Goal: Task Accomplishment & Management: Use online tool/utility

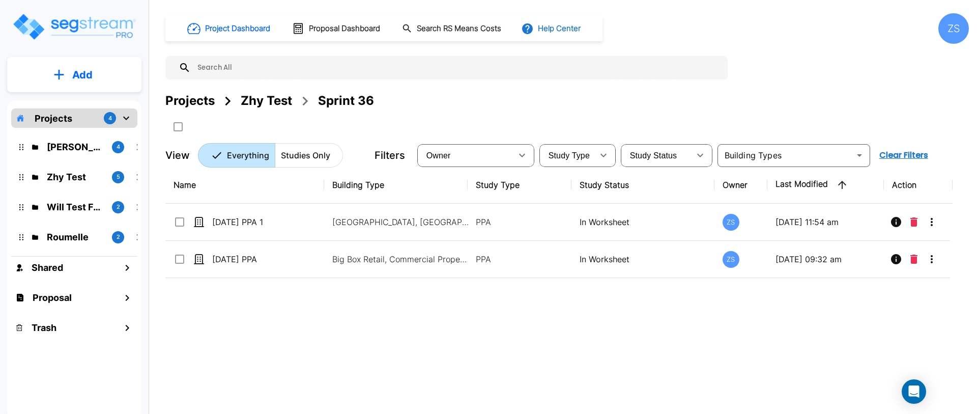
click at [581, 32] on button "Help Center" at bounding box center [552, 28] width 66 height 19
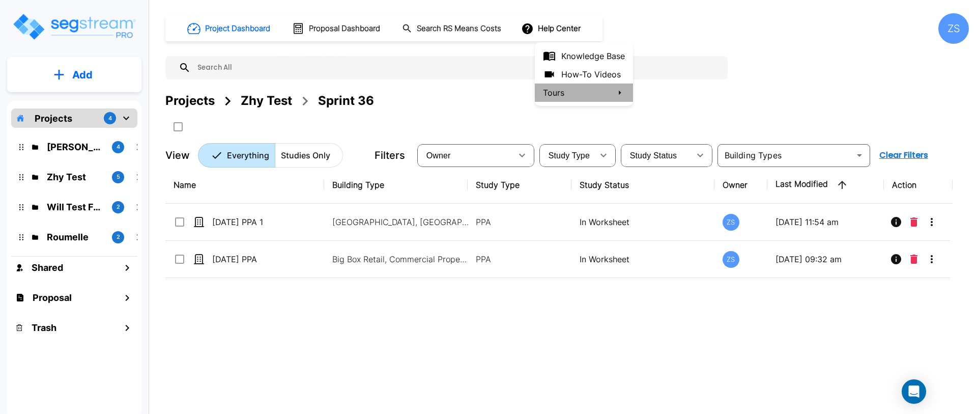
click at [564, 92] on li "Tours" at bounding box center [584, 92] width 98 height 18
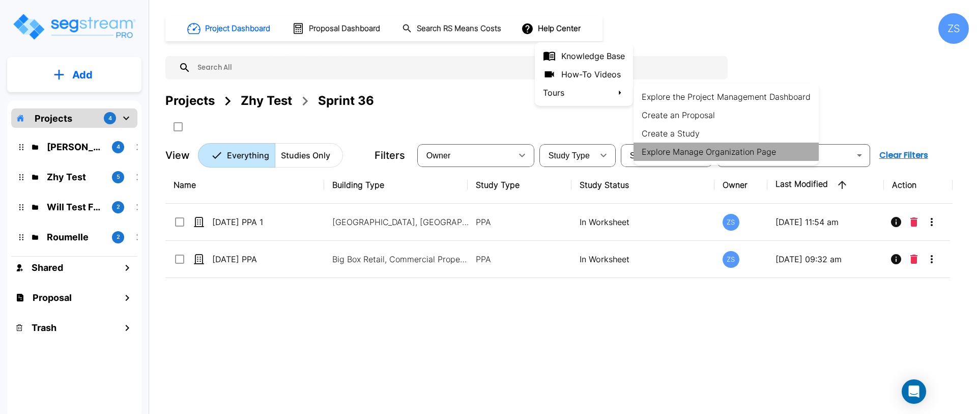
click at [772, 157] on li "Explore Manage Organization Page" at bounding box center [725, 151] width 185 height 18
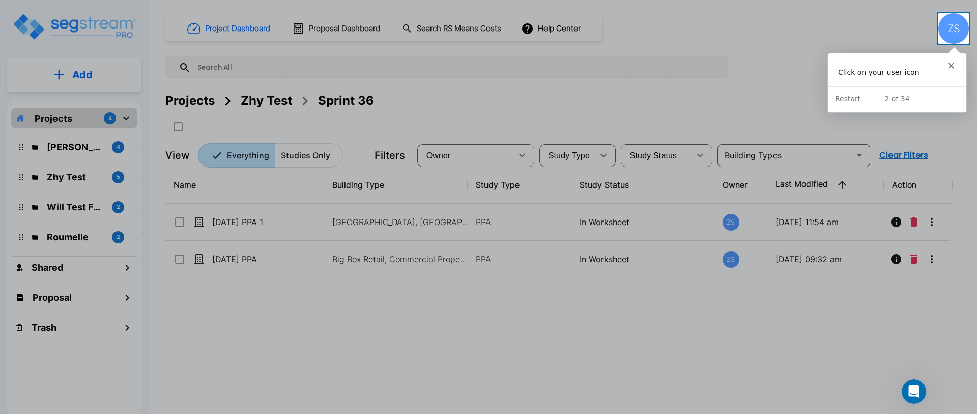
click at [953, 30] on div "ZS" at bounding box center [953, 28] width 31 height 31
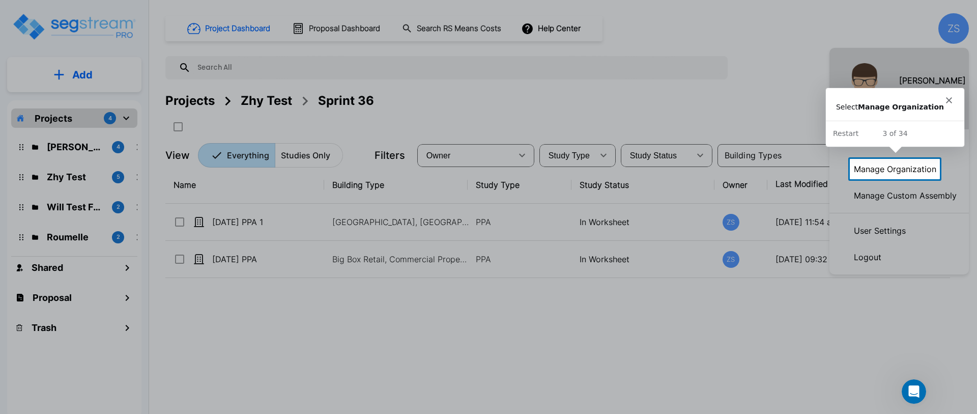
click at [900, 165] on p "Manage Organization" at bounding box center [894, 169] width 91 height 20
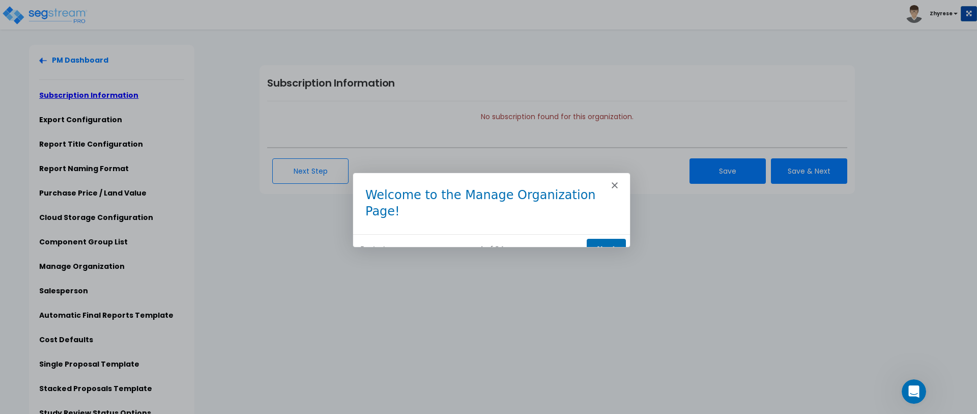
click at [593, 238] on button "Next" at bounding box center [605, 248] width 39 height 21
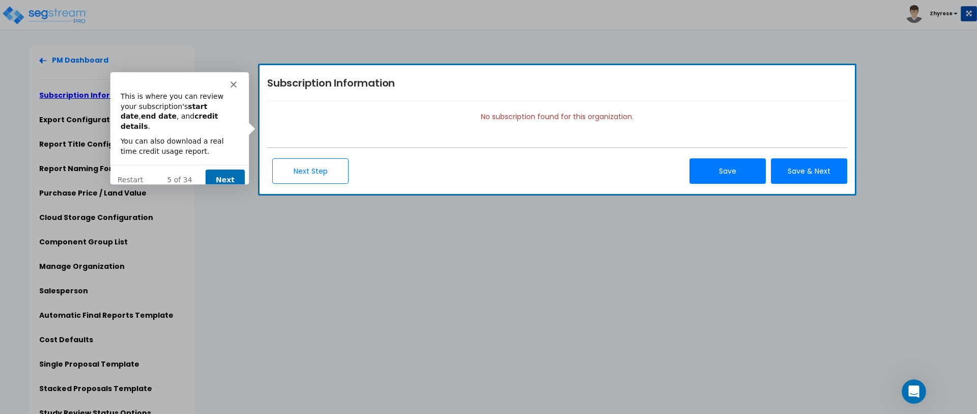
click at [222, 170] on button "Next" at bounding box center [224, 179] width 39 height 21
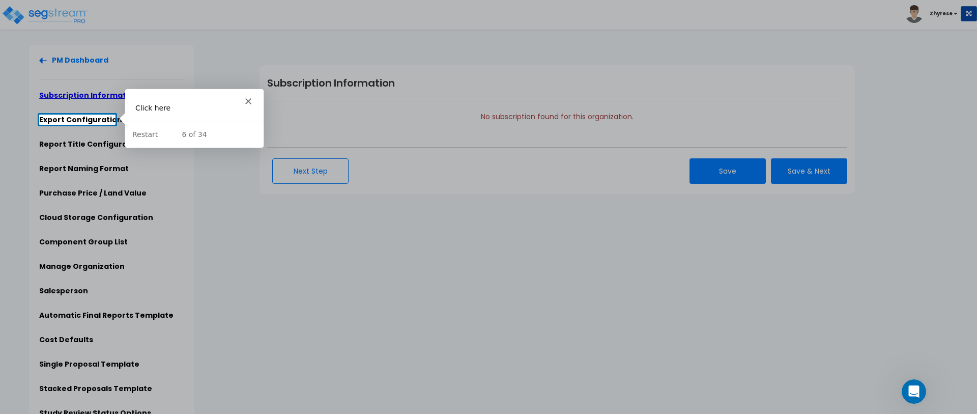
click at [151, 109] on div "Click here" at bounding box center [193, 108] width 118 height 10
click at [72, 115] on link "Export Configuration" at bounding box center [80, 119] width 83 height 10
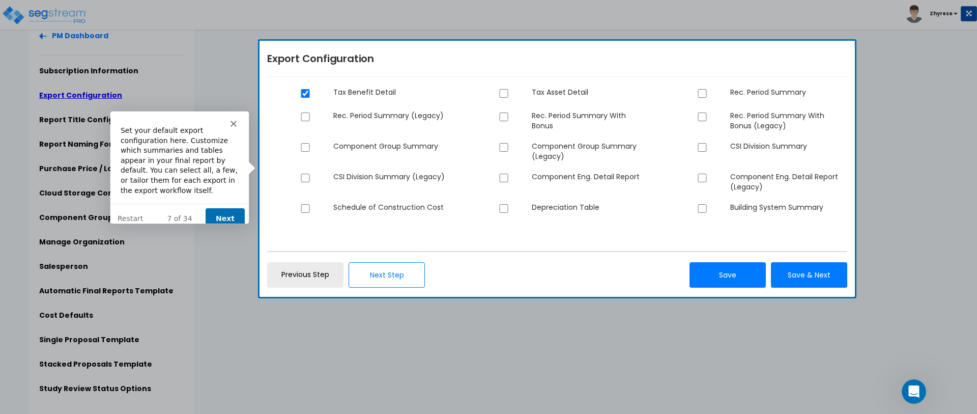
click at [219, 208] on button "Next" at bounding box center [224, 218] width 39 height 21
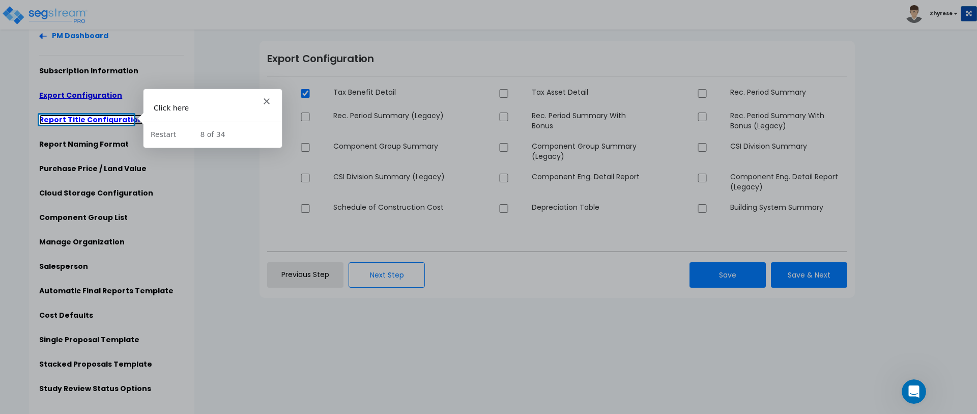
click at [106, 118] on link "Report Title Configuration" at bounding box center [91, 119] width 104 height 10
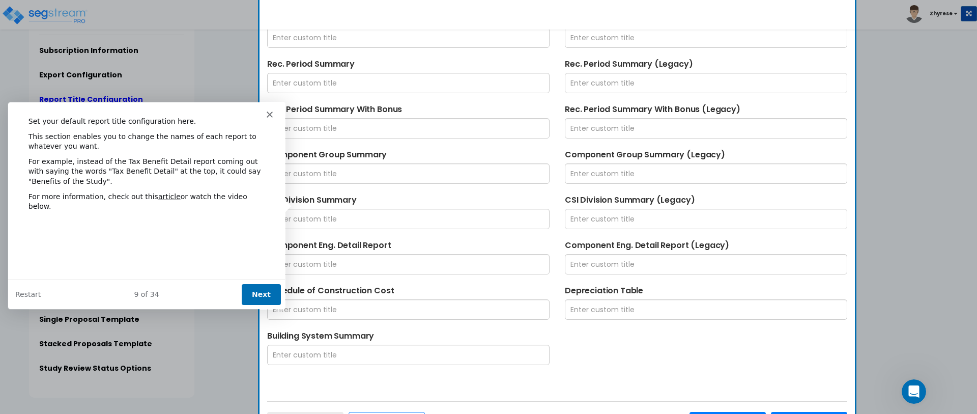
click at [263, 287] on button "Next" at bounding box center [260, 293] width 39 height 21
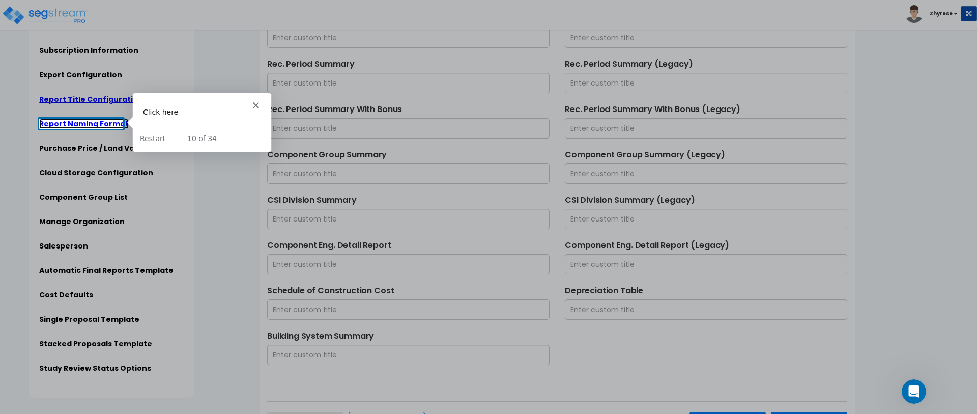
click at [76, 126] on link "Report Naming Format" at bounding box center [84, 124] width 90 height 10
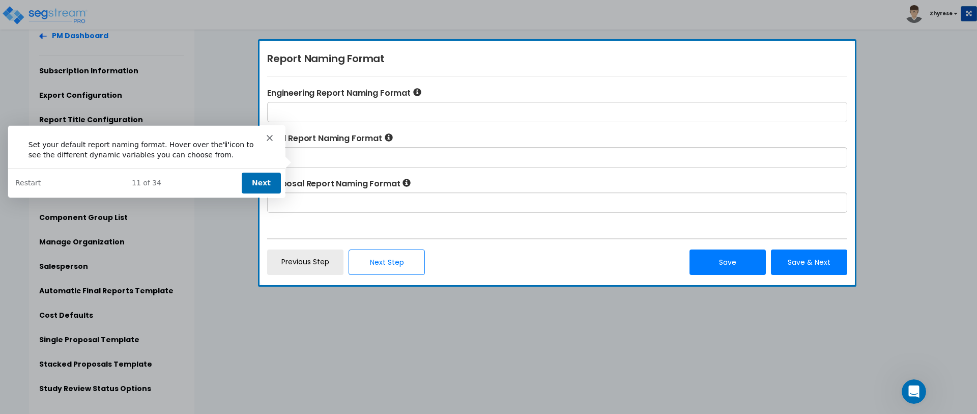
click at [255, 180] on button "Next" at bounding box center [260, 182] width 39 height 21
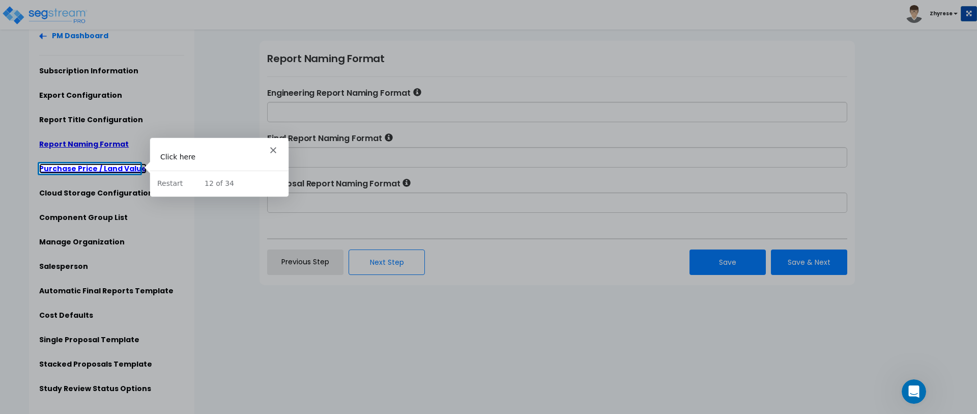
click at [96, 164] on link "Purchase Price / Land Value" at bounding box center [92, 168] width 107 height 10
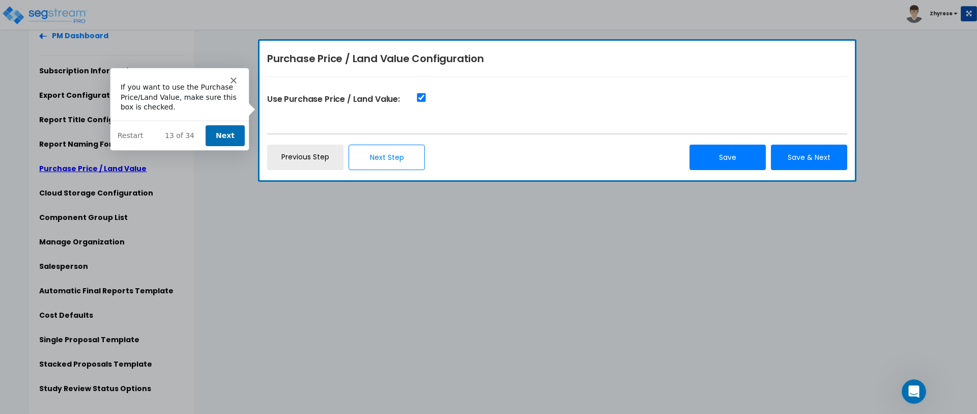
click at [213, 129] on button "Next" at bounding box center [224, 135] width 39 height 21
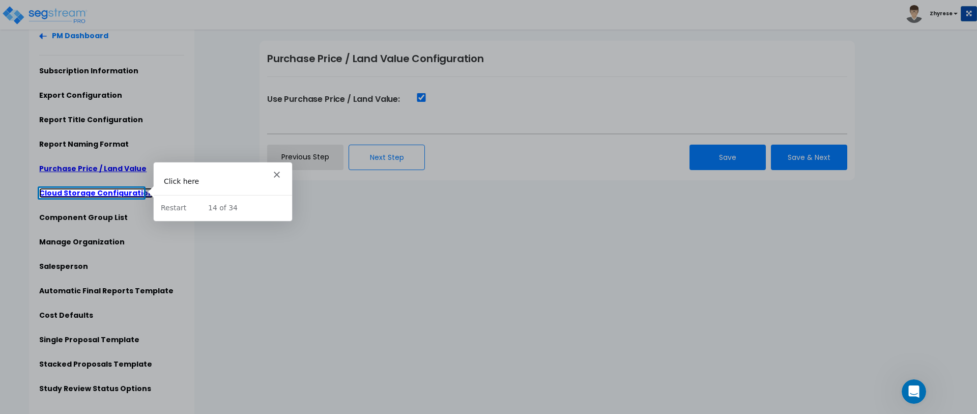
click at [116, 191] on link "Cloud Storage Configuration" at bounding box center [96, 193] width 114 height 10
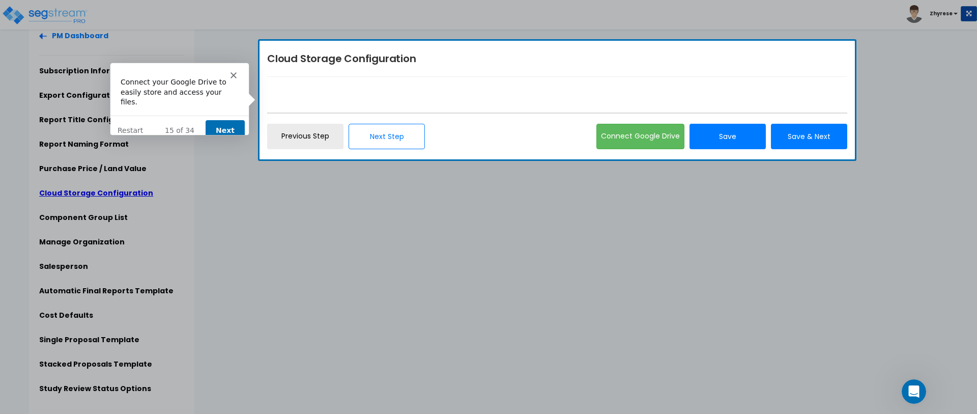
click at [221, 119] on button "Next" at bounding box center [224, 129] width 39 height 21
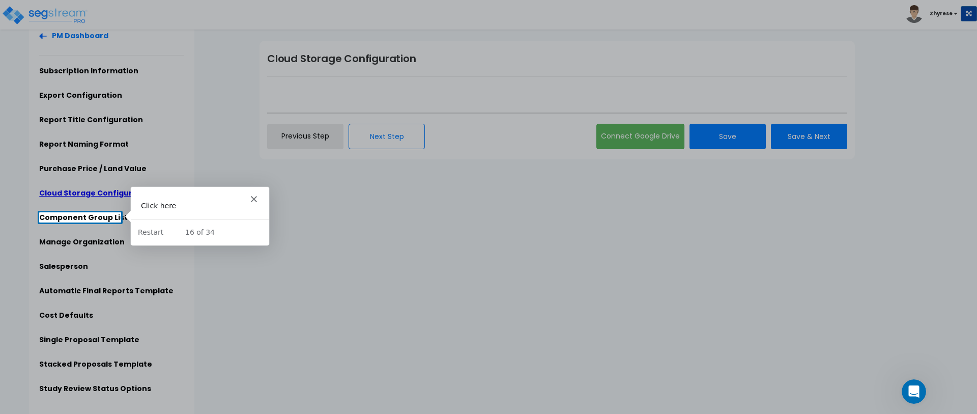
click at [83, 231] on div at bounding box center [488, 319] width 977 height 195
click at [82, 222] on link "Component Group List" at bounding box center [83, 217] width 89 height 10
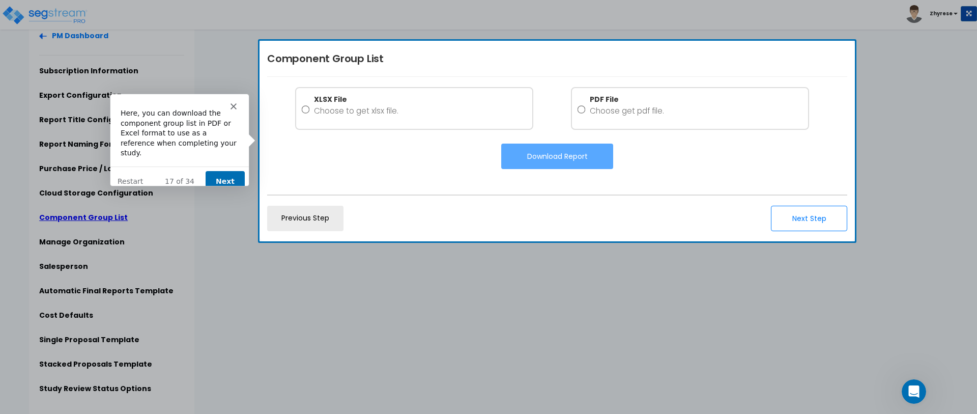
click at [244, 175] on div "17 of 34" at bounding box center [179, 180] width 138 height 11
click at [222, 170] on button "Next" at bounding box center [224, 180] width 39 height 21
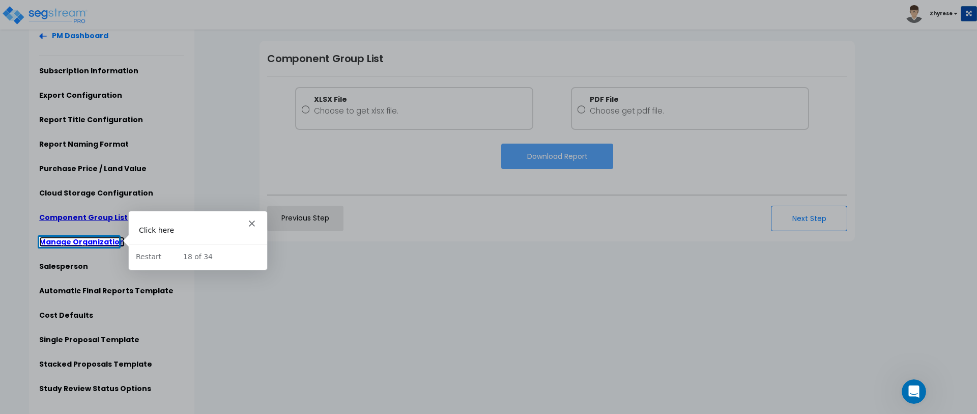
click at [94, 238] on link "Manage Organization" at bounding box center [81, 242] width 85 height 10
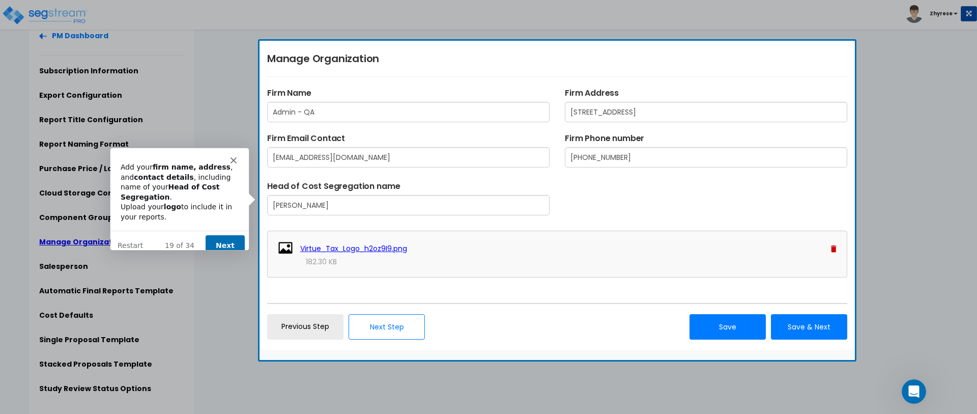
click at [217, 236] on button "Next" at bounding box center [224, 244] width 39 height 21
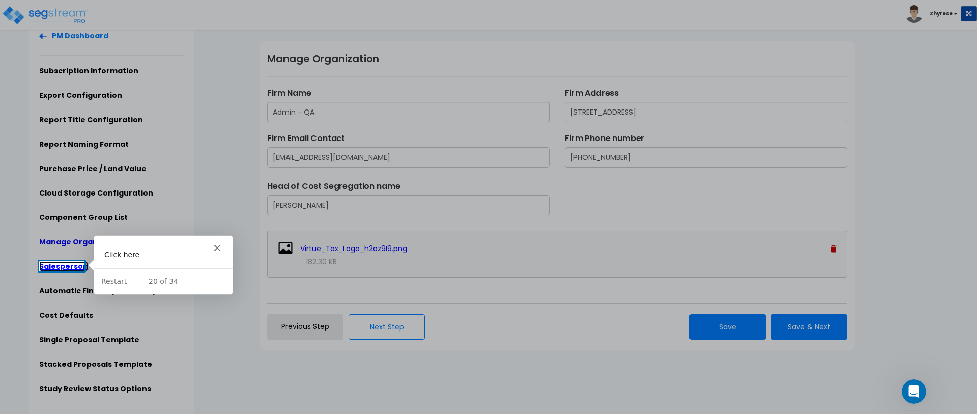
click at [56, 265] on link "Salesperson" at bounding box center [63, 266] width 49 height 10
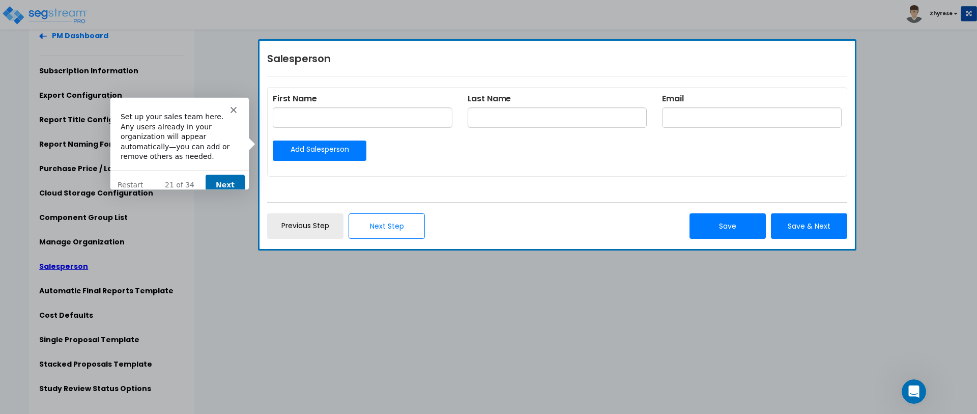
click at [222, 174] on button "Next" at bounding box center [224, 184] width 39 height 21
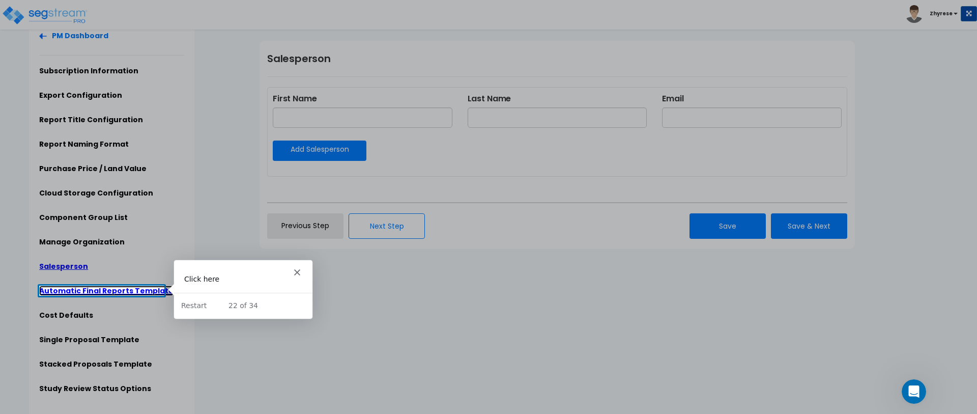
click at [75, 290] on link "Automatic Final Reports Template" at bounding box center [106, 290] width 134 height 10
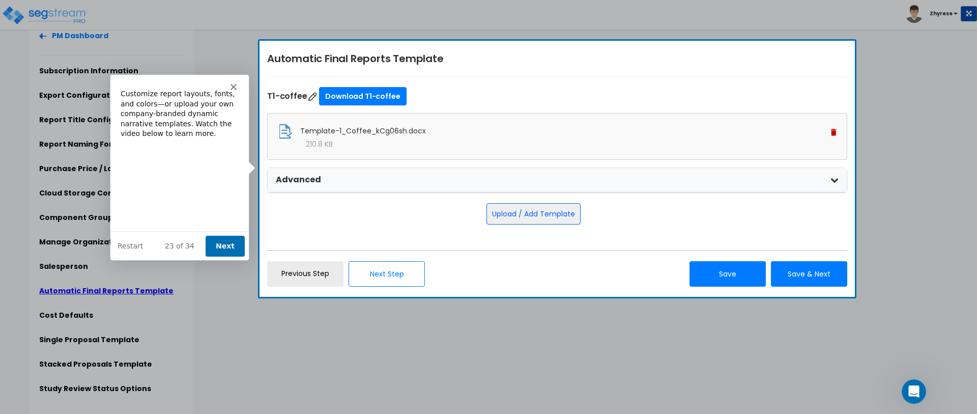
click at [221, 248] on button "Next" at bounding box center [224, 245] width 39 height 21
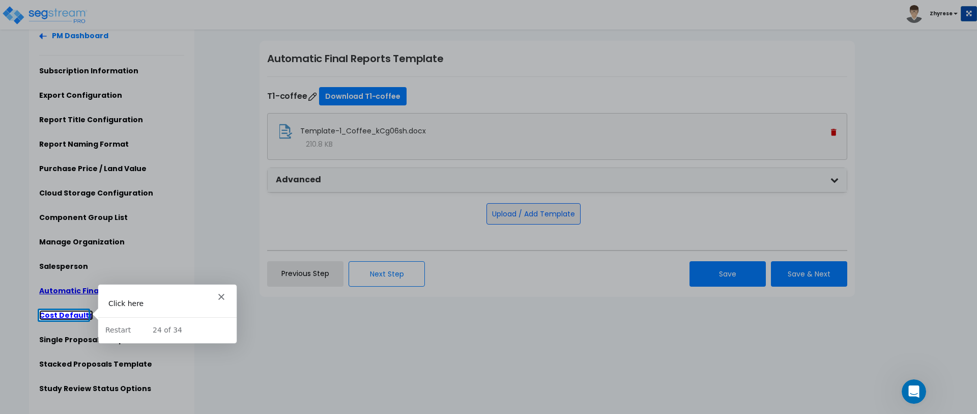
click at [68, 312] on link "Cost Defaults" at bounding box center [66, 315] width 54 height 10
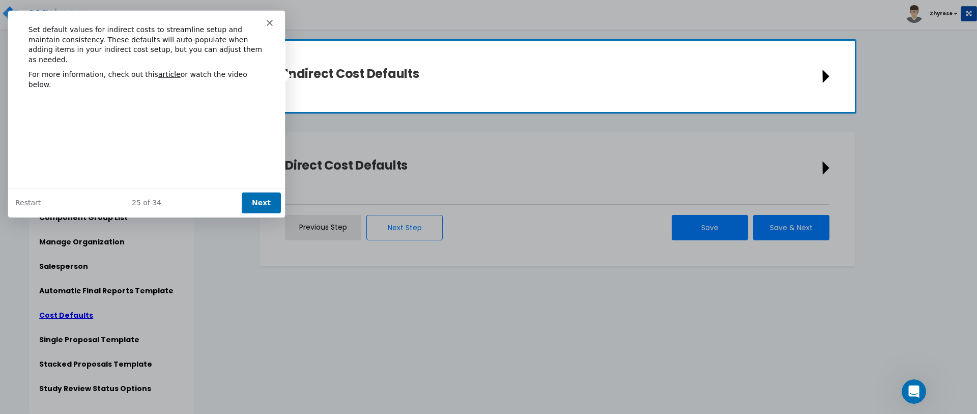
click at [264, 197] on button "Next" at bounding box center [260, 202] width 39 height 21
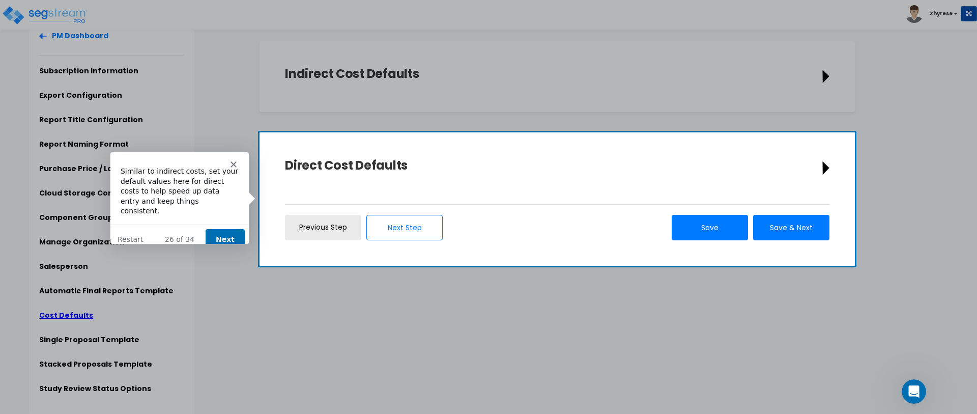
click at [222, 228] on button "Next" at bounding box center [224, 238] width 39 height 21
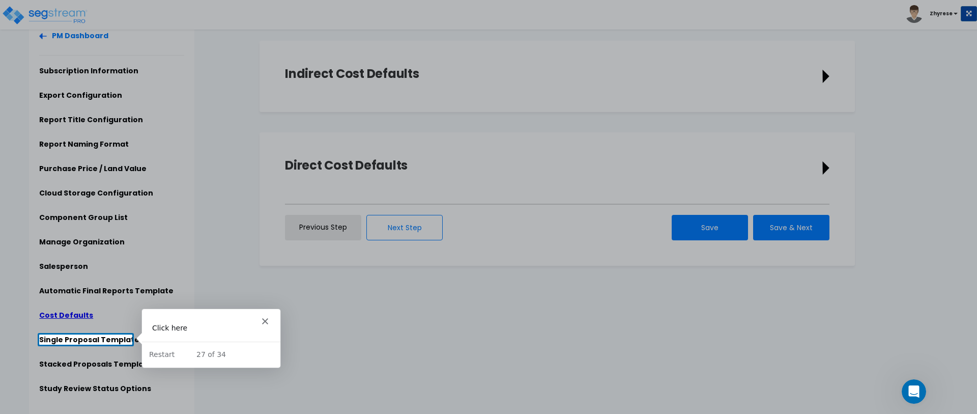
click at [91, 334] on div at bounding box center [488, 155] width 977 height 359
click at [92, 338] on link "Single Proposal Template" at bounding box center [89, 339] width 100 height 10
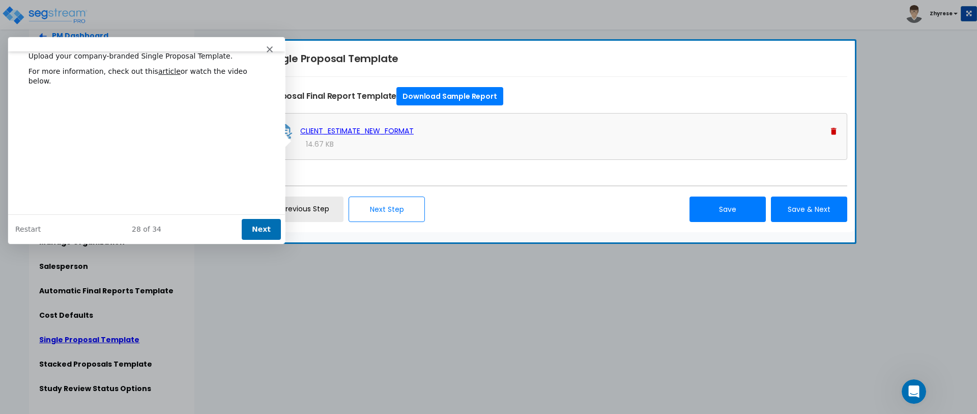
scroll to position [55, 0]
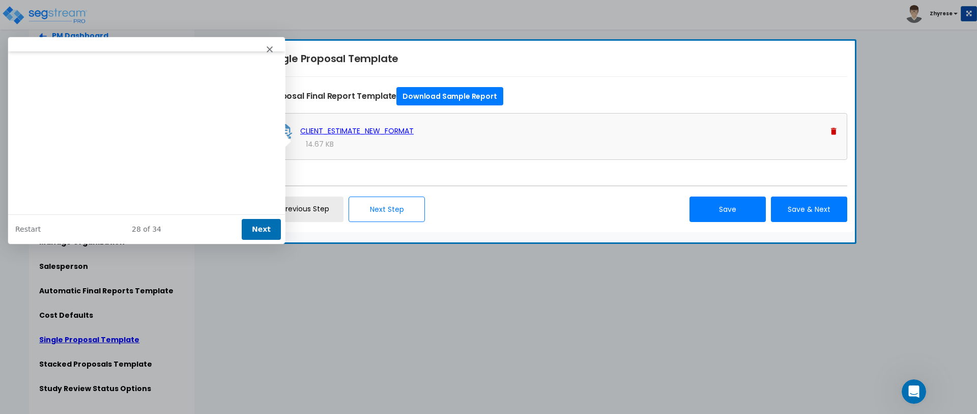
drag, startPoint x: 256, startPoint y: 223, endPoint x: 222, endPoint y: 285, distance: 71.0
click at [256, 223] on button "Next" at bounding box center [260, 228] width 39 height 21
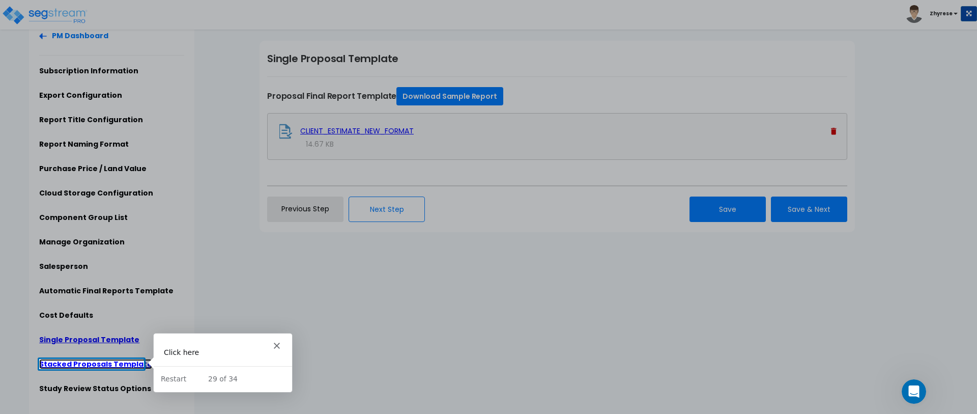
scroll to position [0, 0]
click at [108, 363] on link "Stacked Proposals Template" at bounding box center [95, 364] width 113 height 10
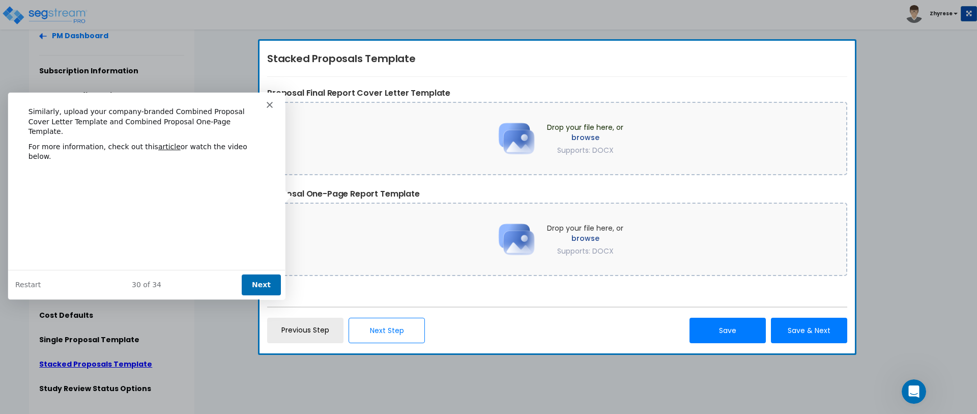
click at [257, 282] on button "Next" at bounding box center [260, 283] width 39 height 21
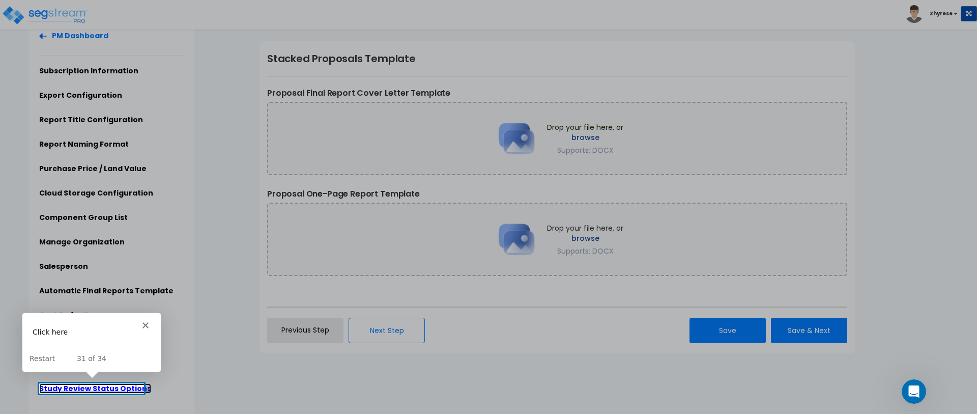
click at [67, 385] on link "Study Review Status Options" at bounding box center [95, 388] width 112 height 10
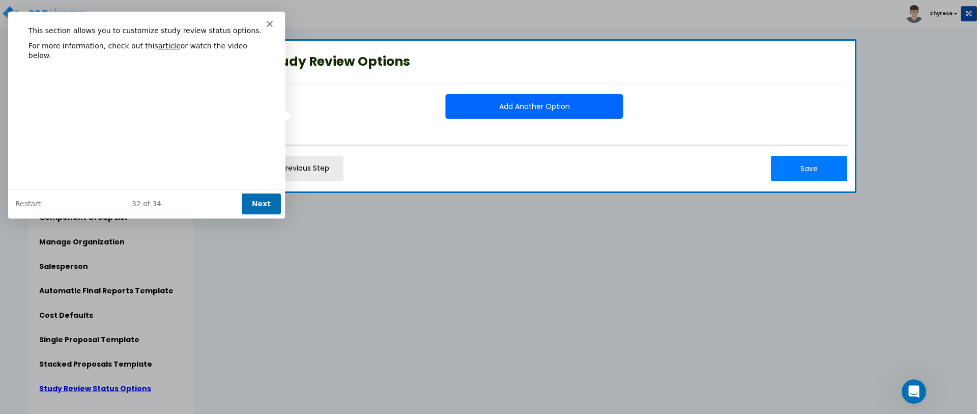
click at [254, 204] on button "Next" at bounding box center [260, 202] width 39 height 21
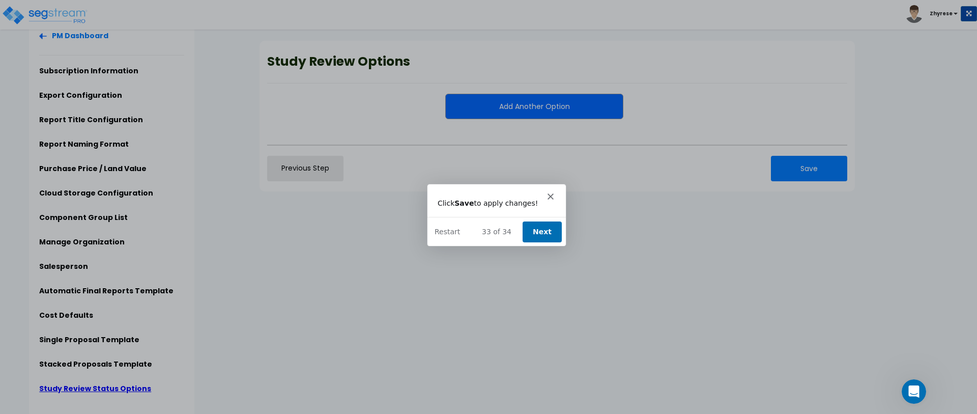
click at [547, 226] on button "Next" at bounding box center [541, 230] width 39 height 21
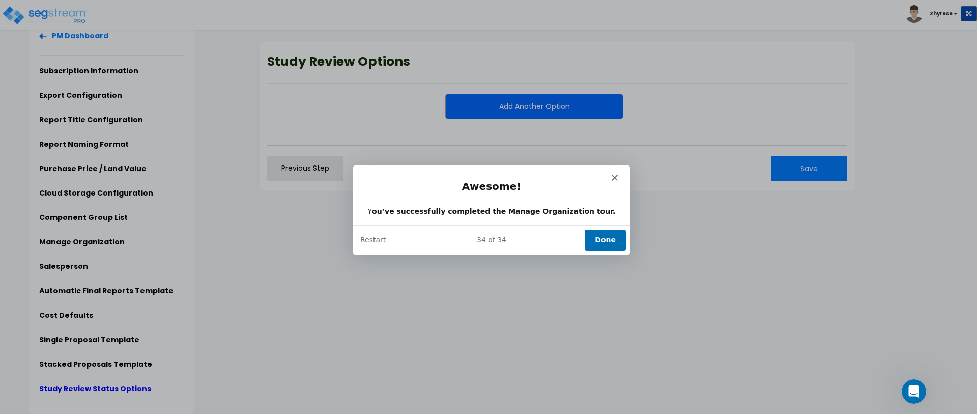
click at [600, 241] on button "Done" at bounding box center [604, 239] width 41 height 21
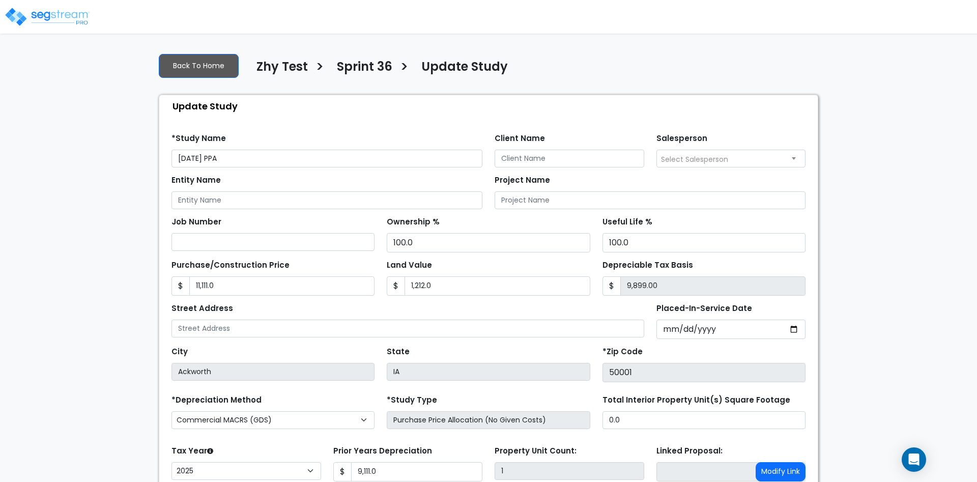
select select "2025"
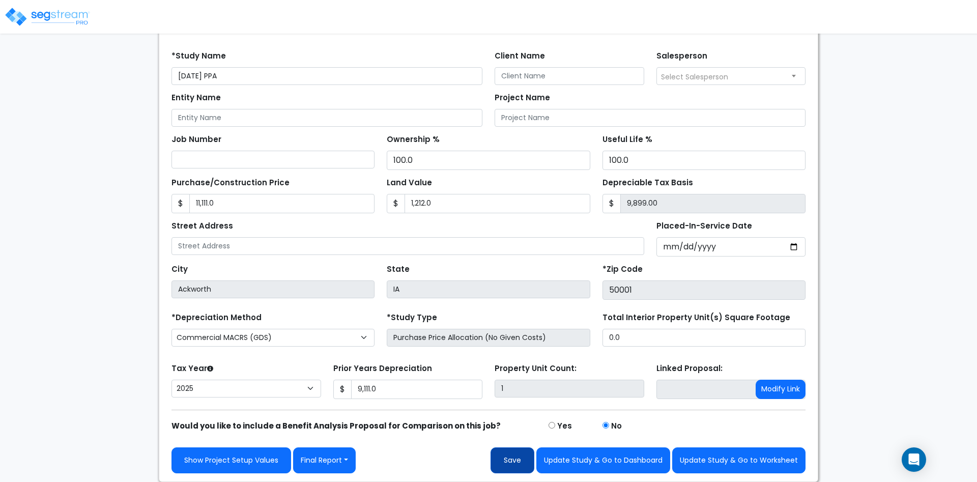
scroll to position [85, 0]
click at [521, 451] on button "Save" at bounding box center [512, 460] width 44 height 26
type input "11111"
type input "1212"
type input "9111"
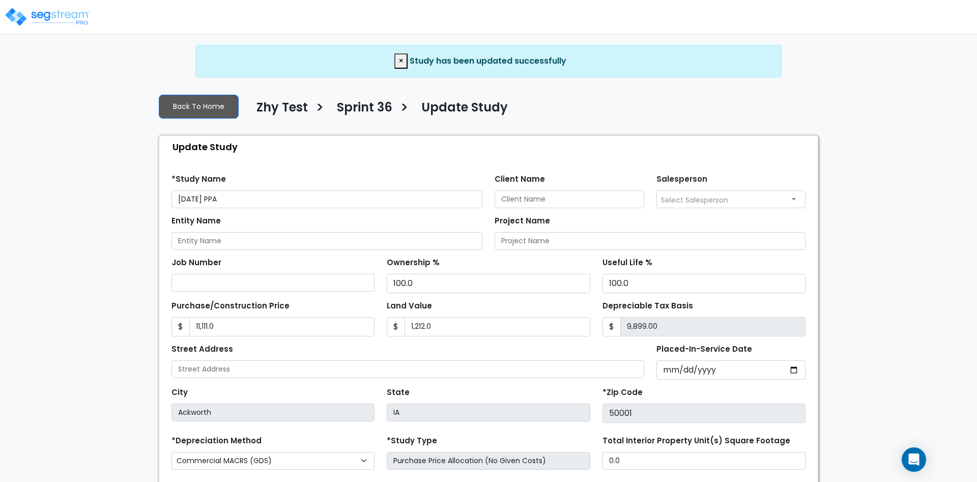
select select "2025"
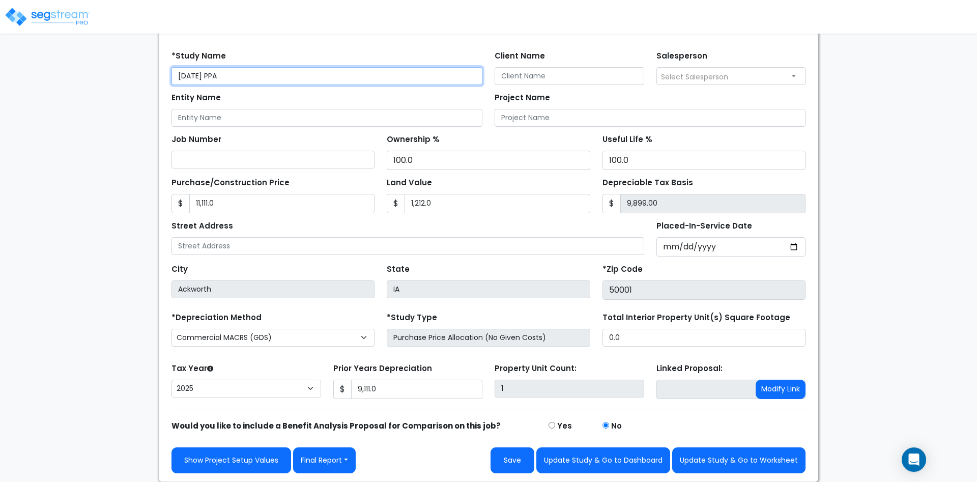
scroll to position [85, 0]
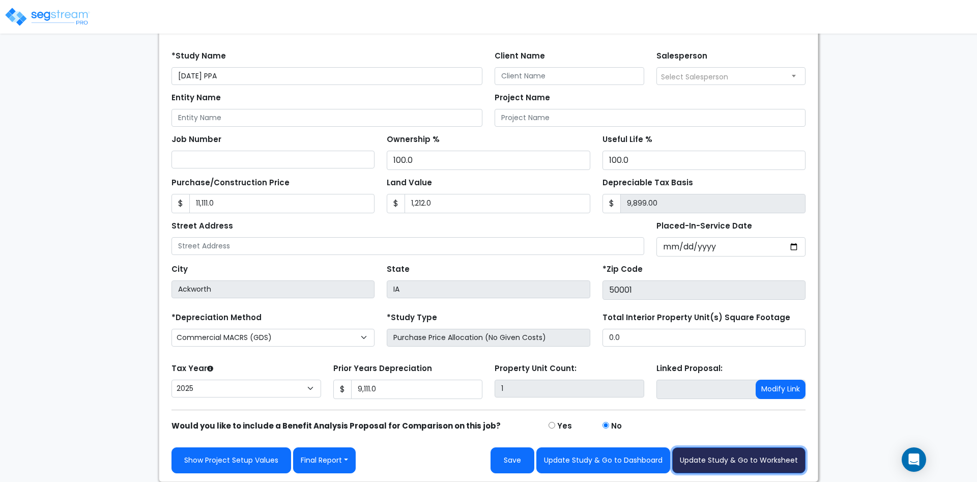
click at [780, 466] on button "Update Study & Go to Worksheet" at bounding box center [738, 460] width 133 height 26
type input "11111"
type input "1212"
type input "9111"
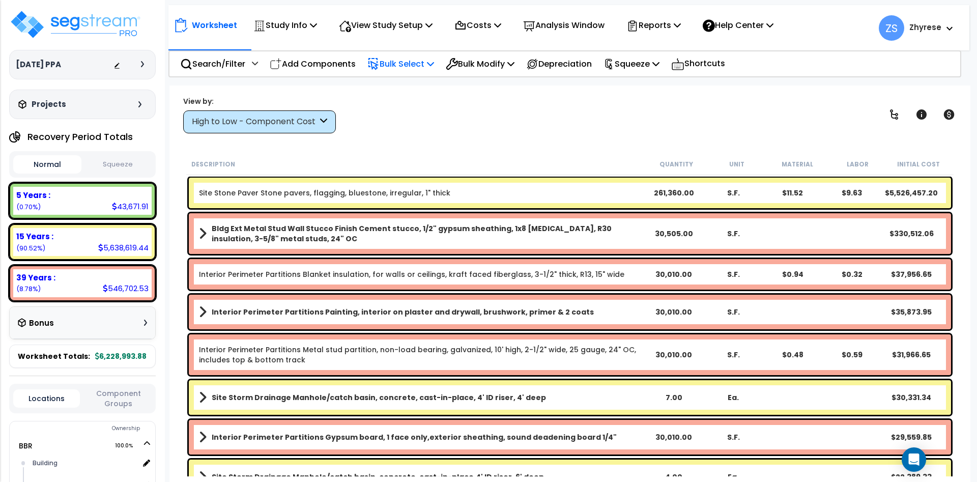
click at [418, 65] on p "Bulk Select" at bounding box center [400, 64] width 67 height 14
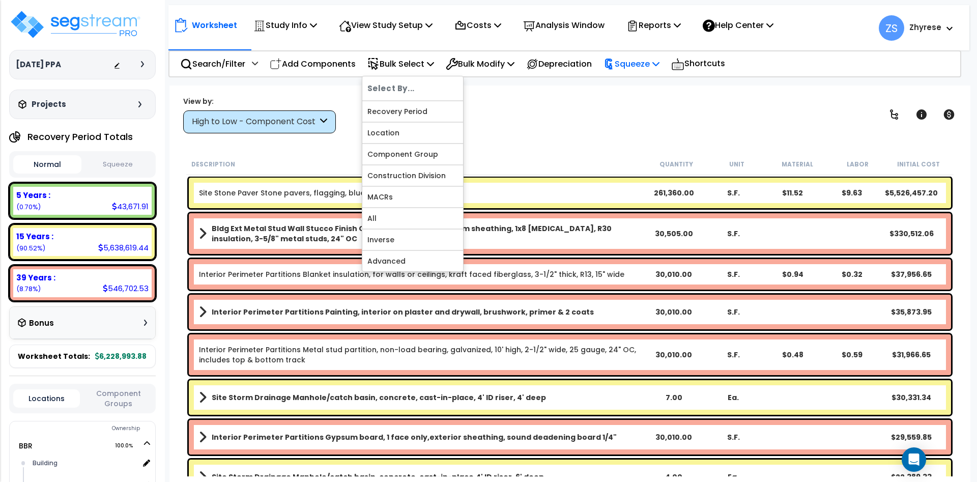
click at [659, 66] on p "Squeeze" at bounding box center [631, 64] width 56 height 14
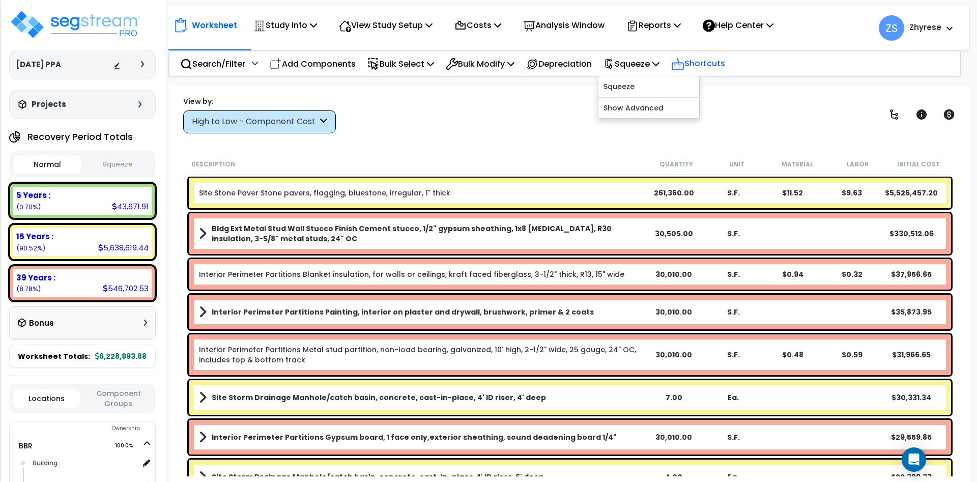
click at [713, 61] on p "Shortcuts" at bounding box center [698, 63] width 54 height 15
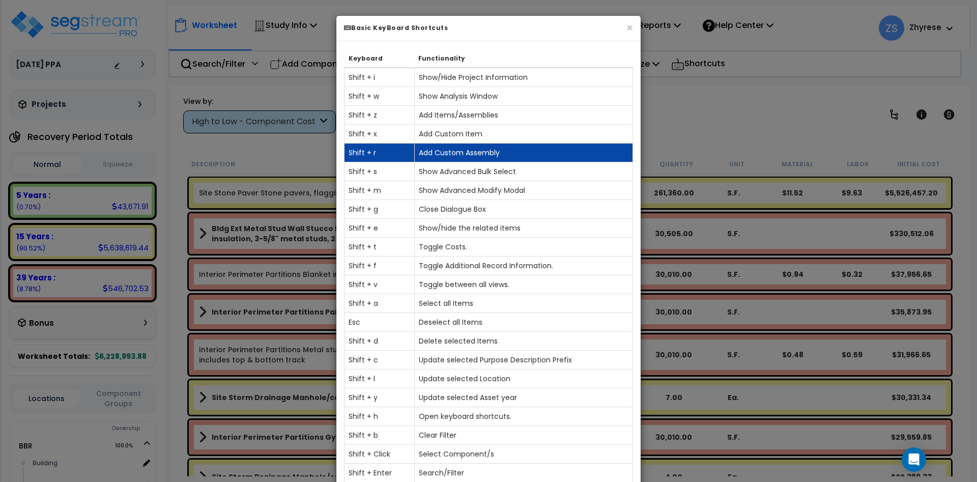
click at [384, 155] on td "Shift + r" at bounding box center [379, 152] width 70 height 19
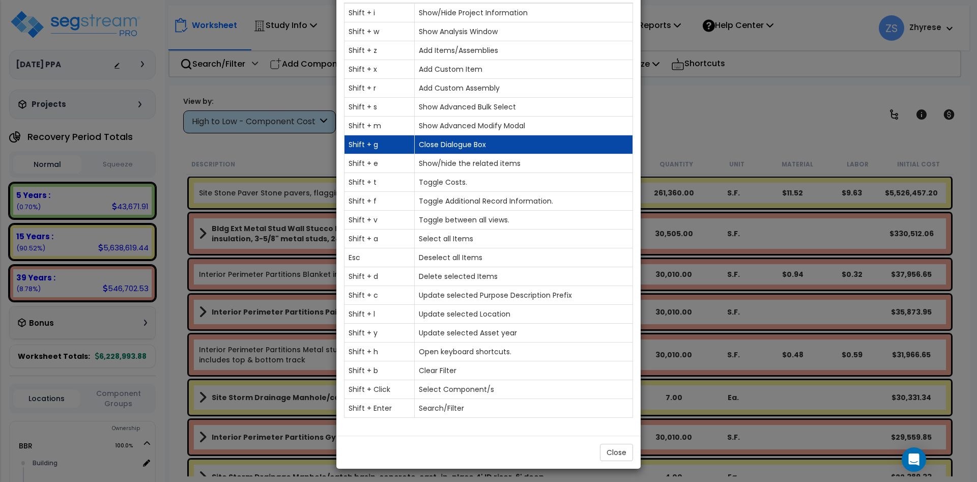
scroll to position [67, 0]
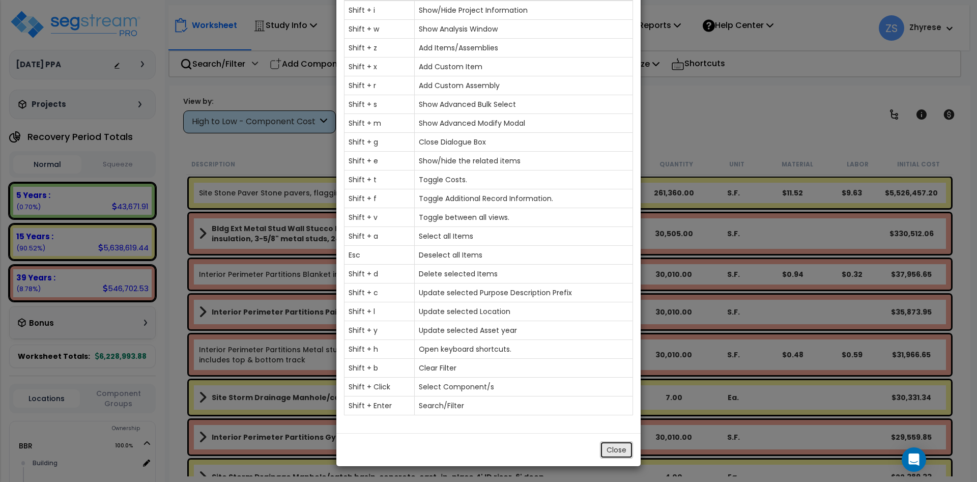
click at [621, 454] on button "Close" at bounding box center [616, 449] width 33 height 17
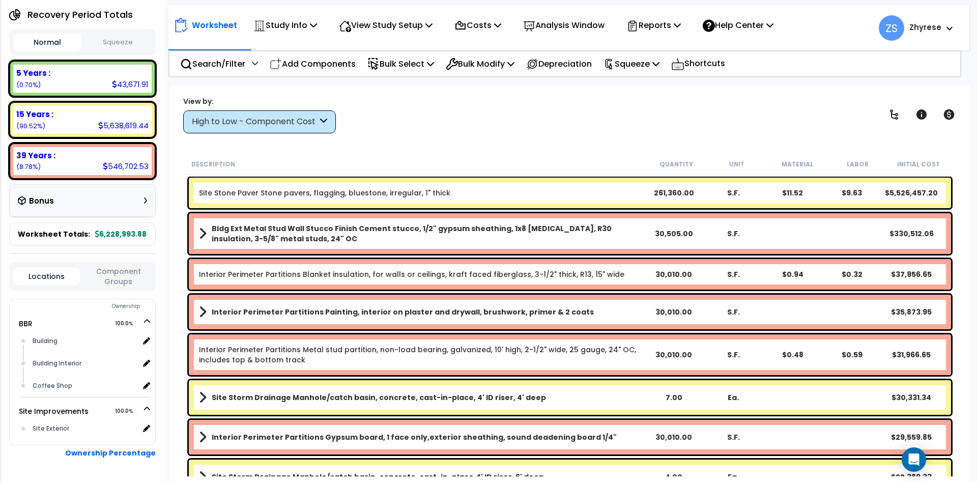
scroll to position [305, 0]
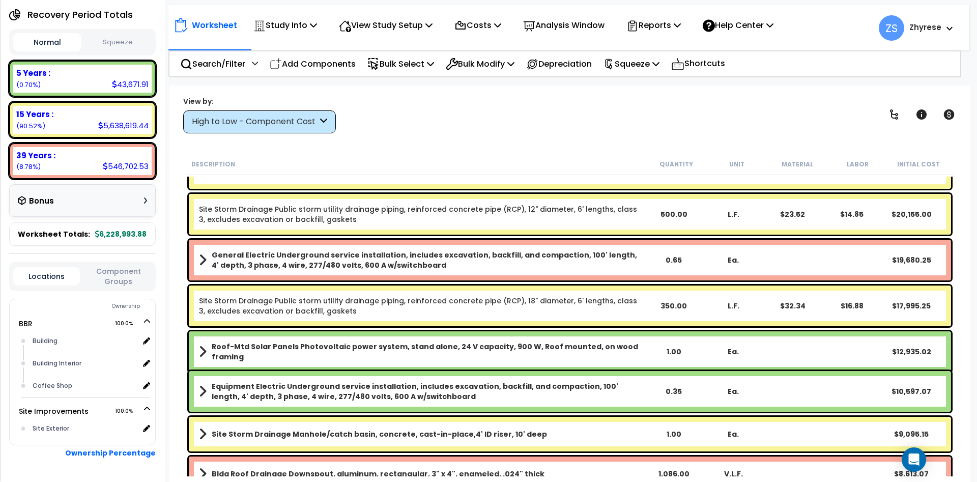
click at [136, 184] on div "Bonus 1st Year Bonus (60%) : Non-Depreciable Land : 0.00 5 Years : 26,203.15 7 …" at bounding box center [82, 201] width 146 height 34
click at [132, 192] on div "Bonus" at bounding box center [82, 201] width 129 height 20
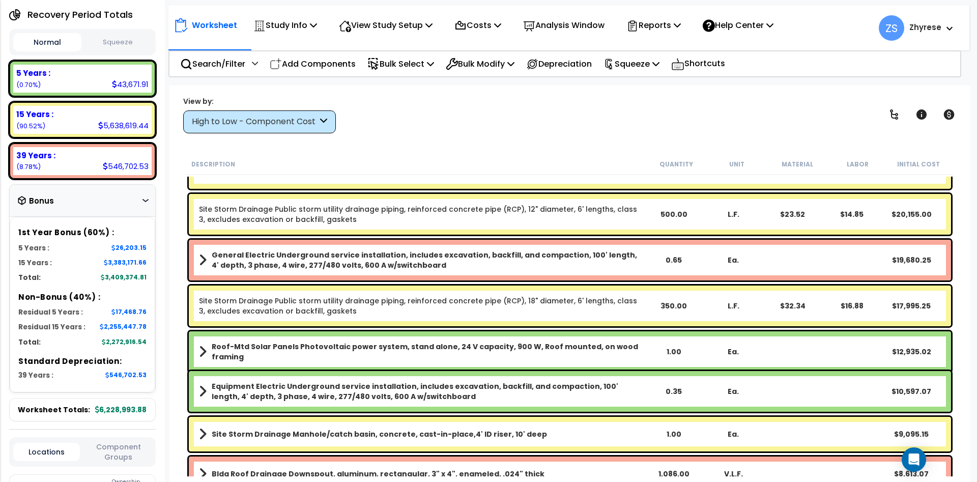
click at [132, 40] on button "Squeeze" at bounding box center [118, 43] width 68 height 18
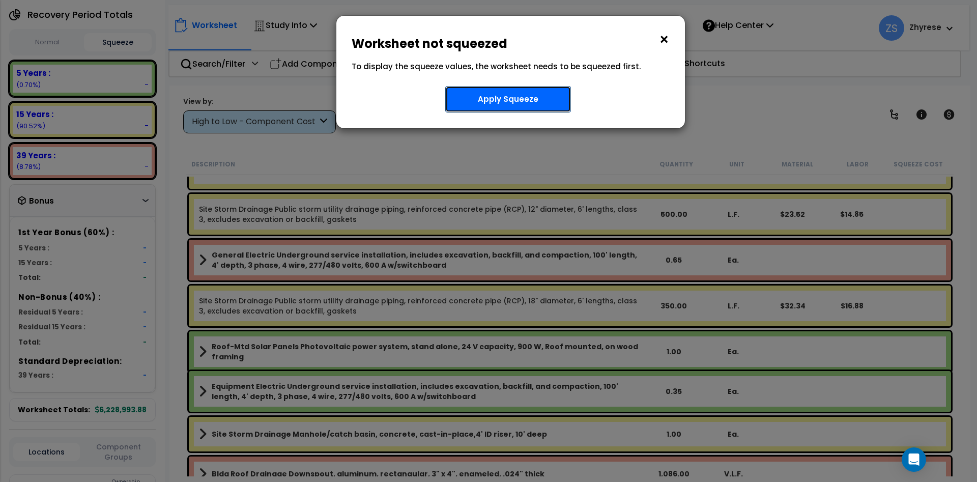
click at [524, 97] on button "Apply Squeeze" at bounding box center [508, 99] width 126 height 26
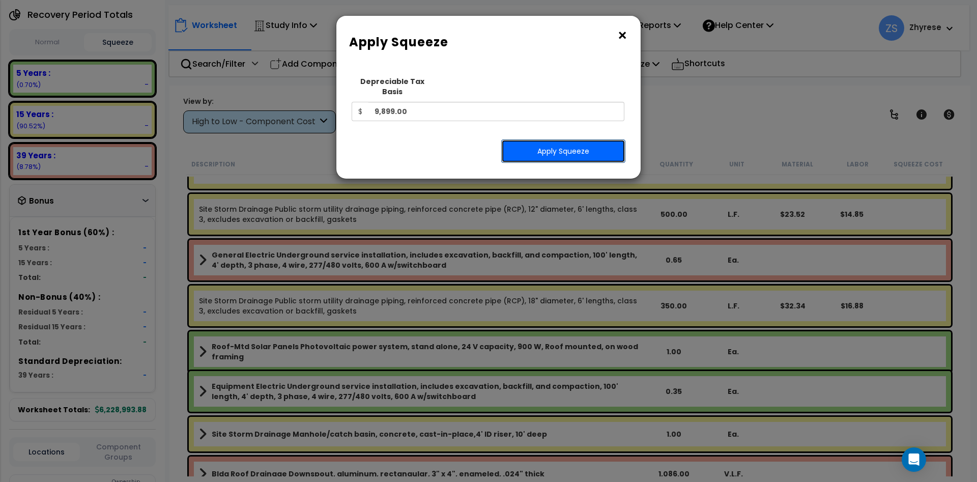
click at [593, 152] on button "Apply Squeeze" at bounding box center [563, 150] width 124 height 23
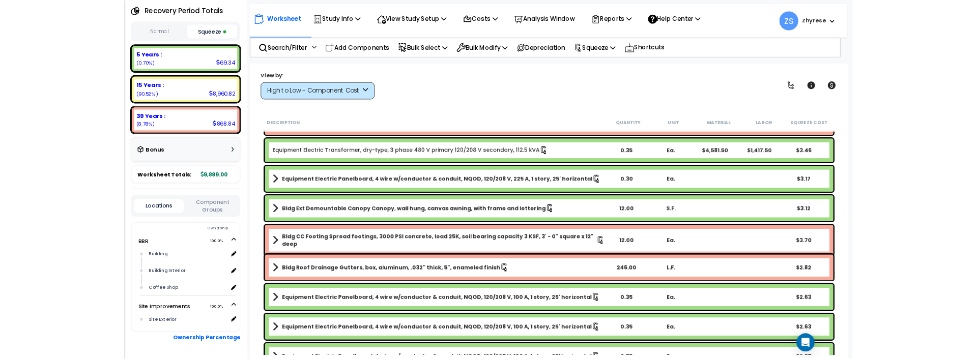
scroll to position [1465, 0]
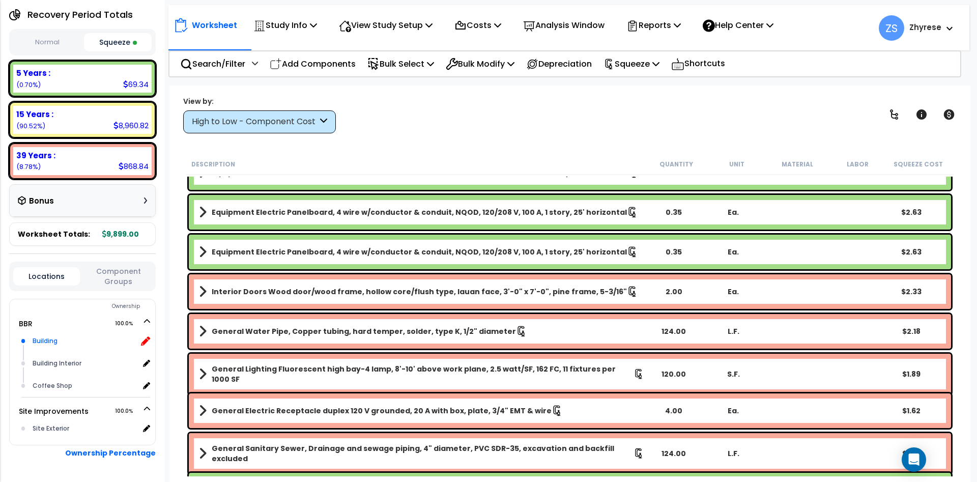
click at [148, 342] on icon at bounding box center [145, 340] width 9 height 9
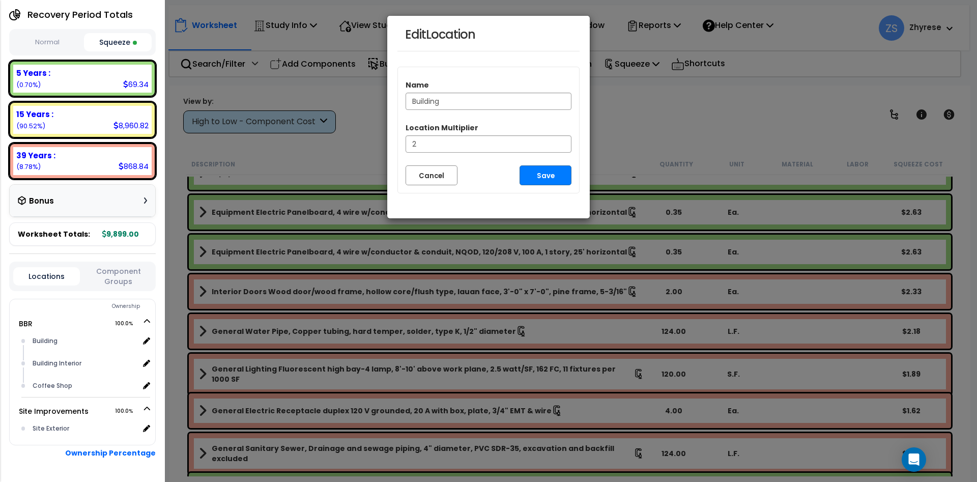
click at [559, 141] on input "2" at bounding box center [488, 143] width 166 height 17
type input "3"
click at [559, 141] on input "3" at bounding box center [488, 143] width 166 height 17
click at [544, 180] on button "Save" at bounding box center [545, 175] width 52 height 20
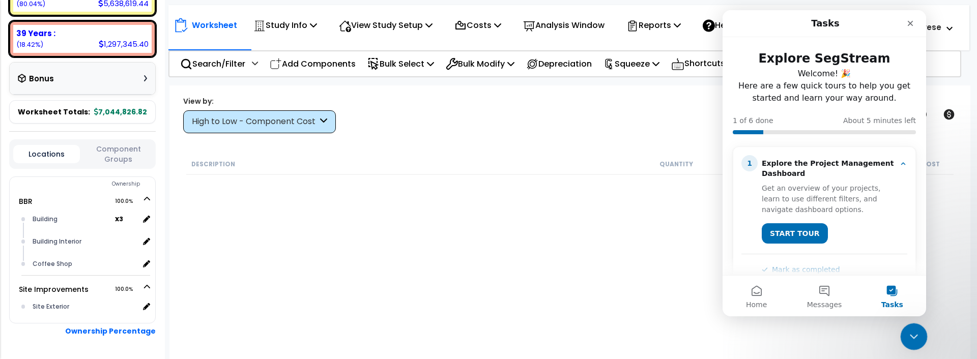
click at [917, 336] on icon "Close Intercom Messenger" at bounding box center [912, 335] width 12 height 12
